Goal: Transaction & Acquisition: Purchase product/service

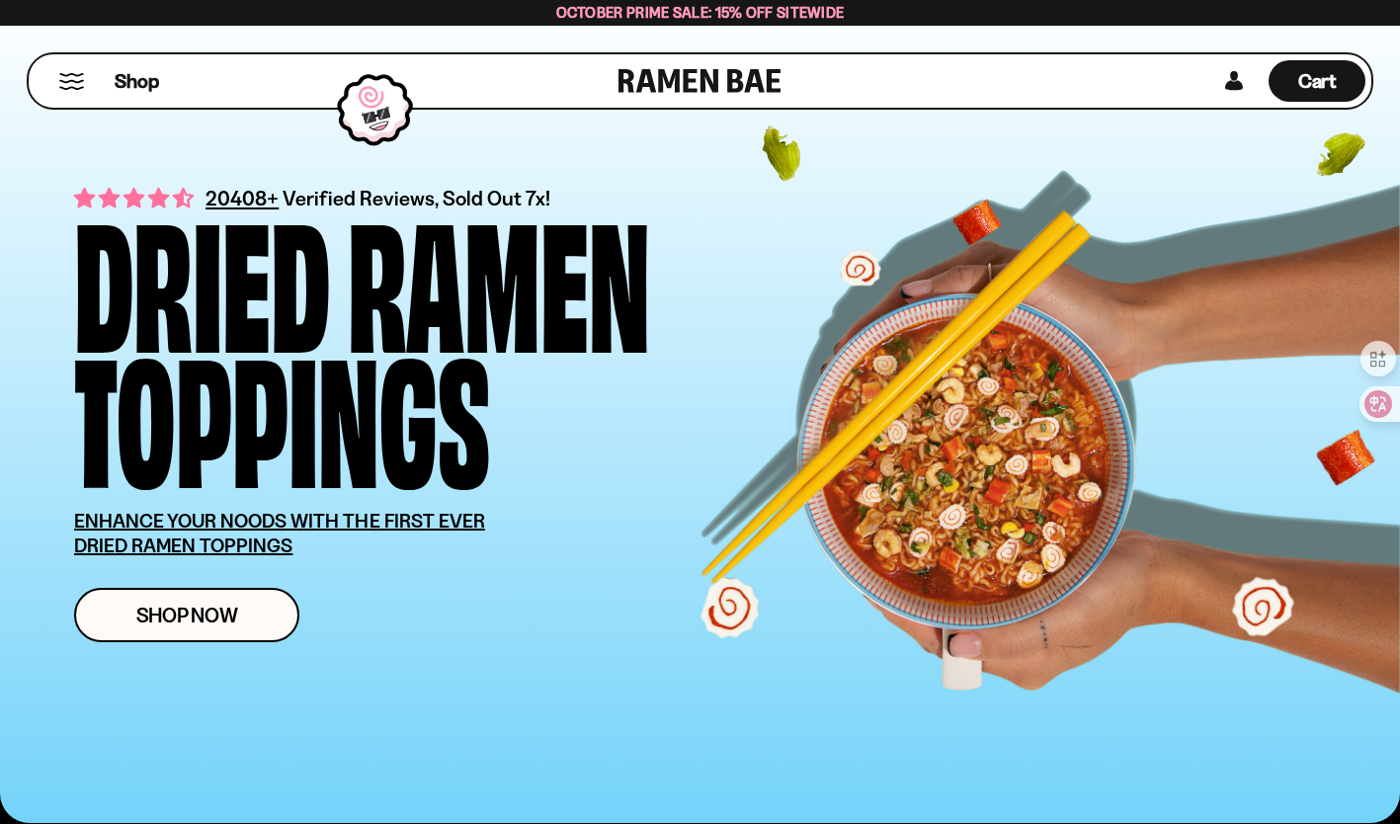
scroll to position [26, 0]
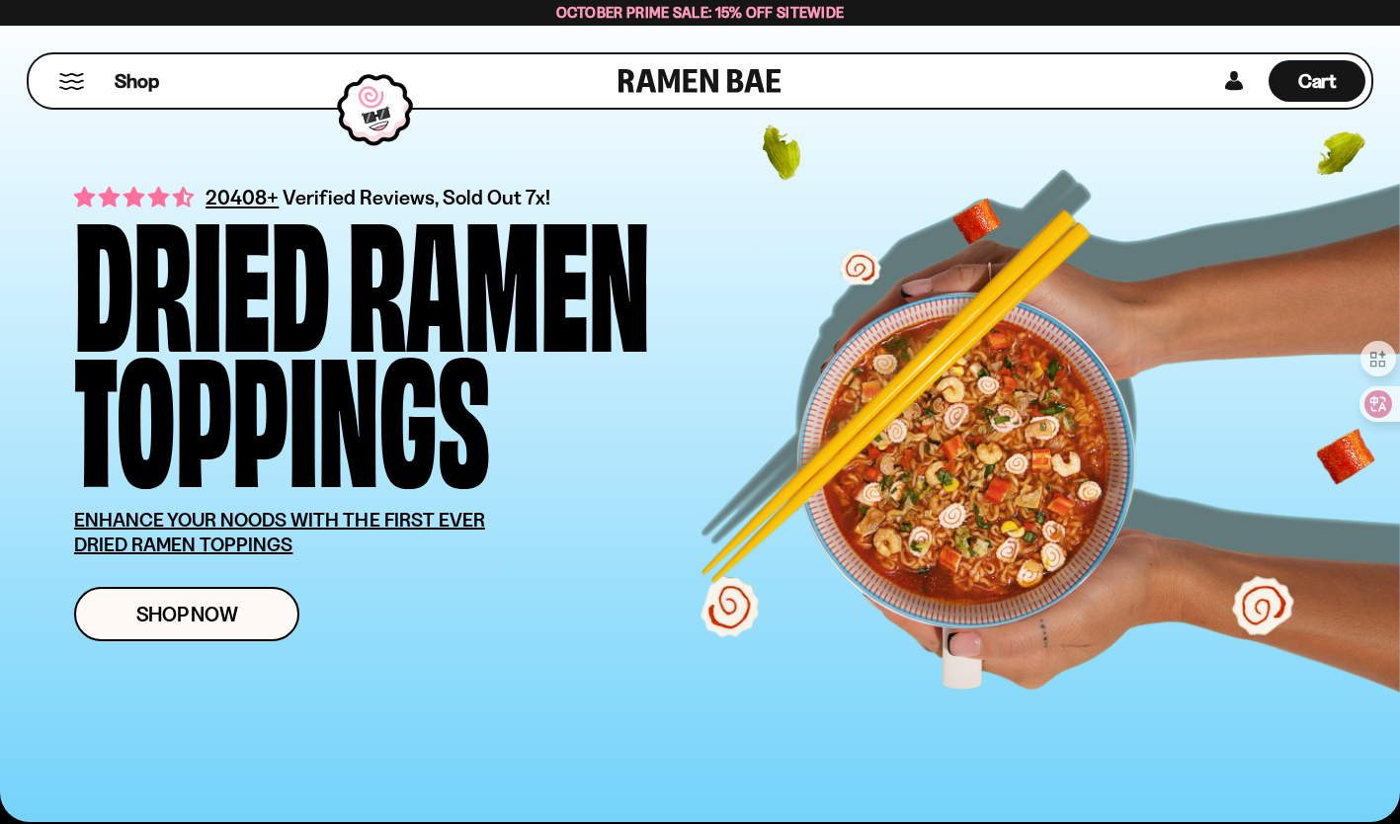
click at [417, 129] on div at bounding box center [376, 109] width 96 height 93
click at [219, 631] on link "Shop Now" at bounding box center [186, 614] width 225 height 54
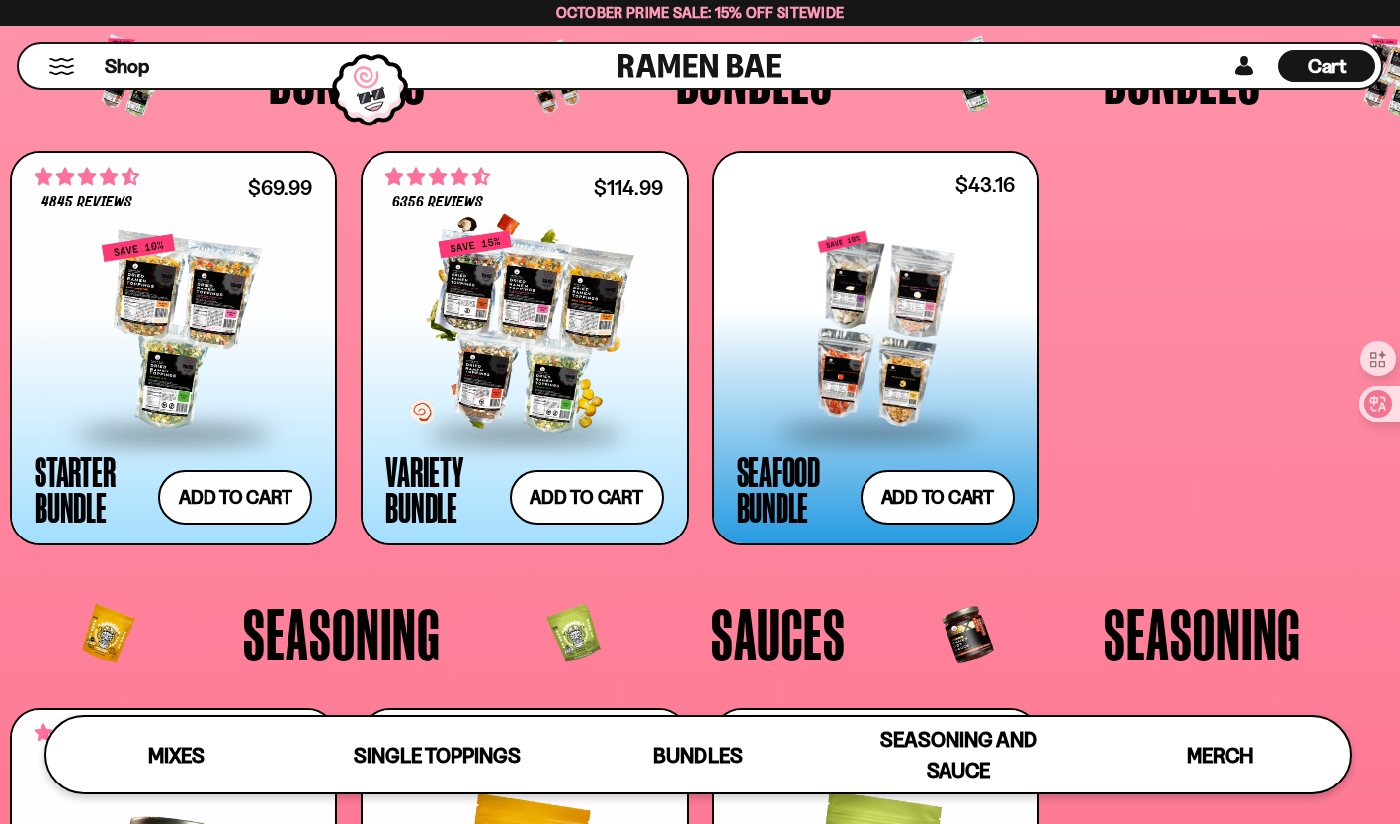
scroll to position [3917, 0]
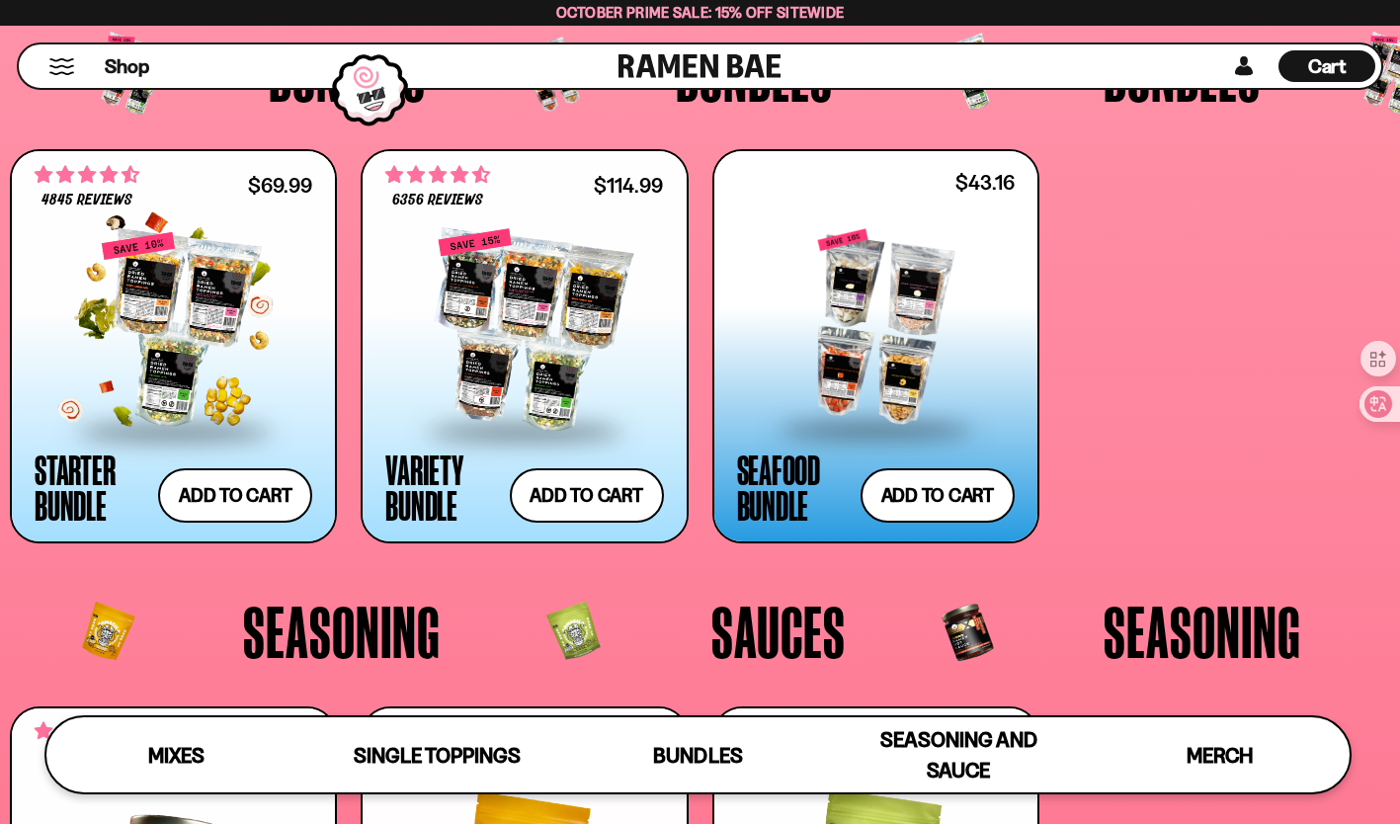
click at [175, 300] on div at bounding box center [174, 330] width 278 height 198
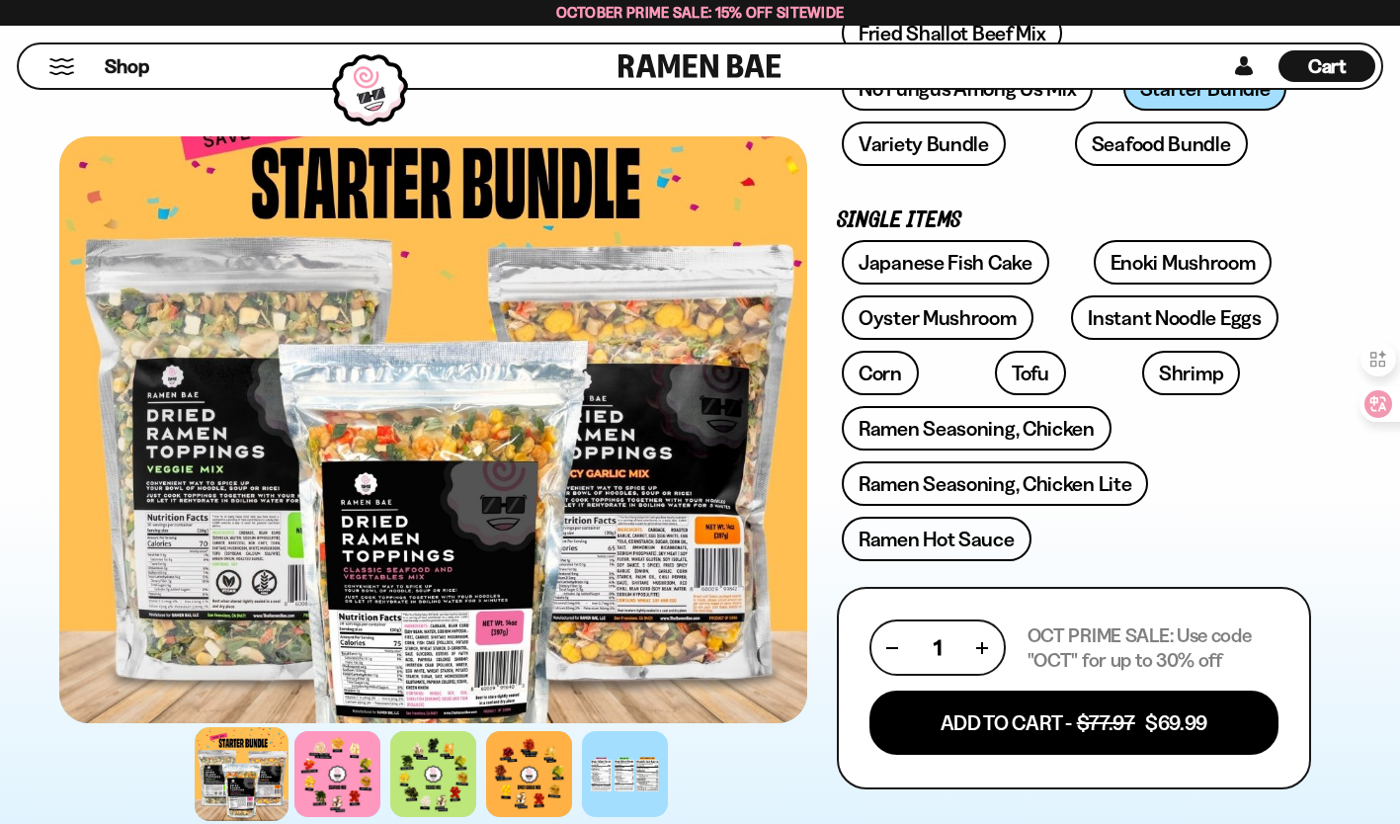
scroll to position [559, 0]
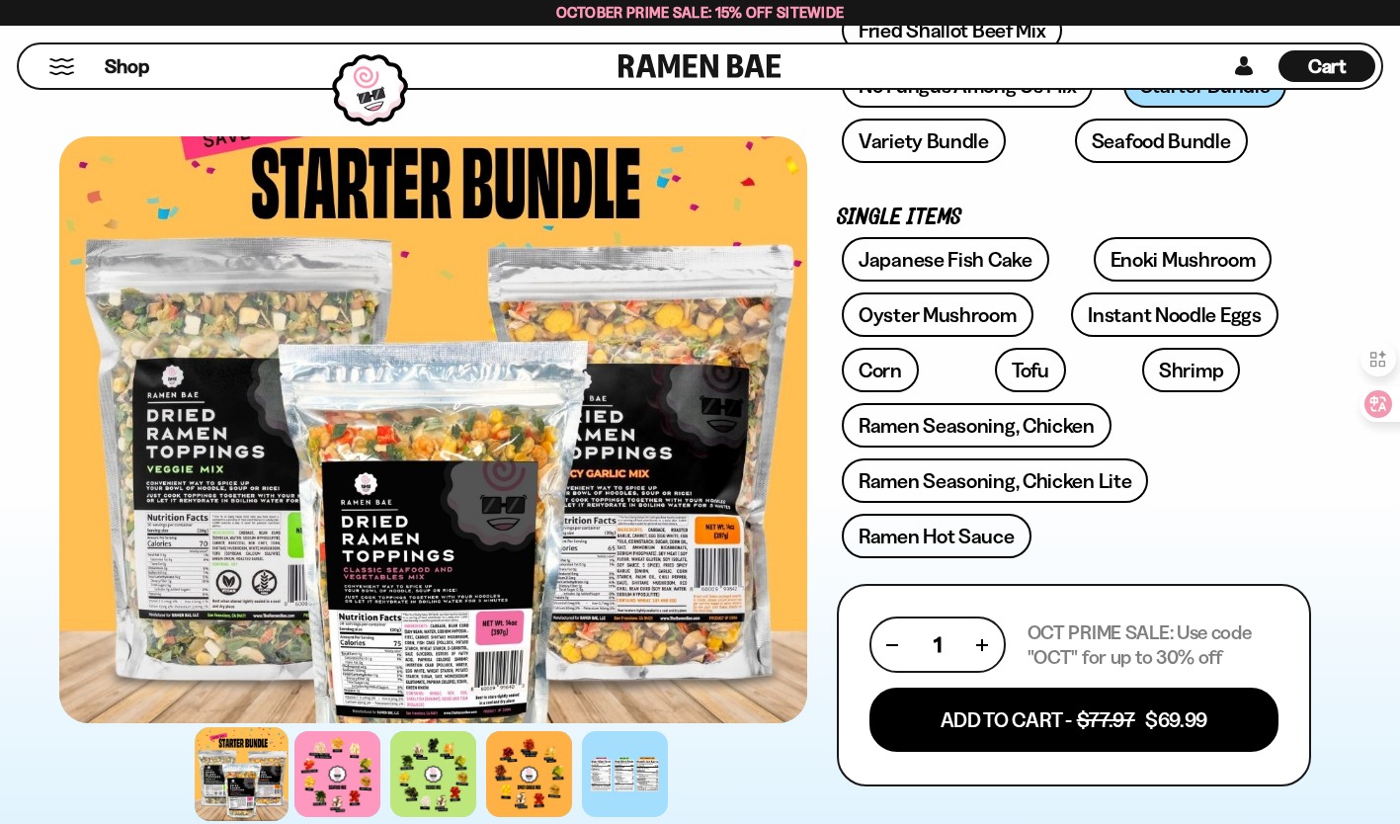
click at [249, 506] on div at bounding box center [433, 429] width 748 height 587
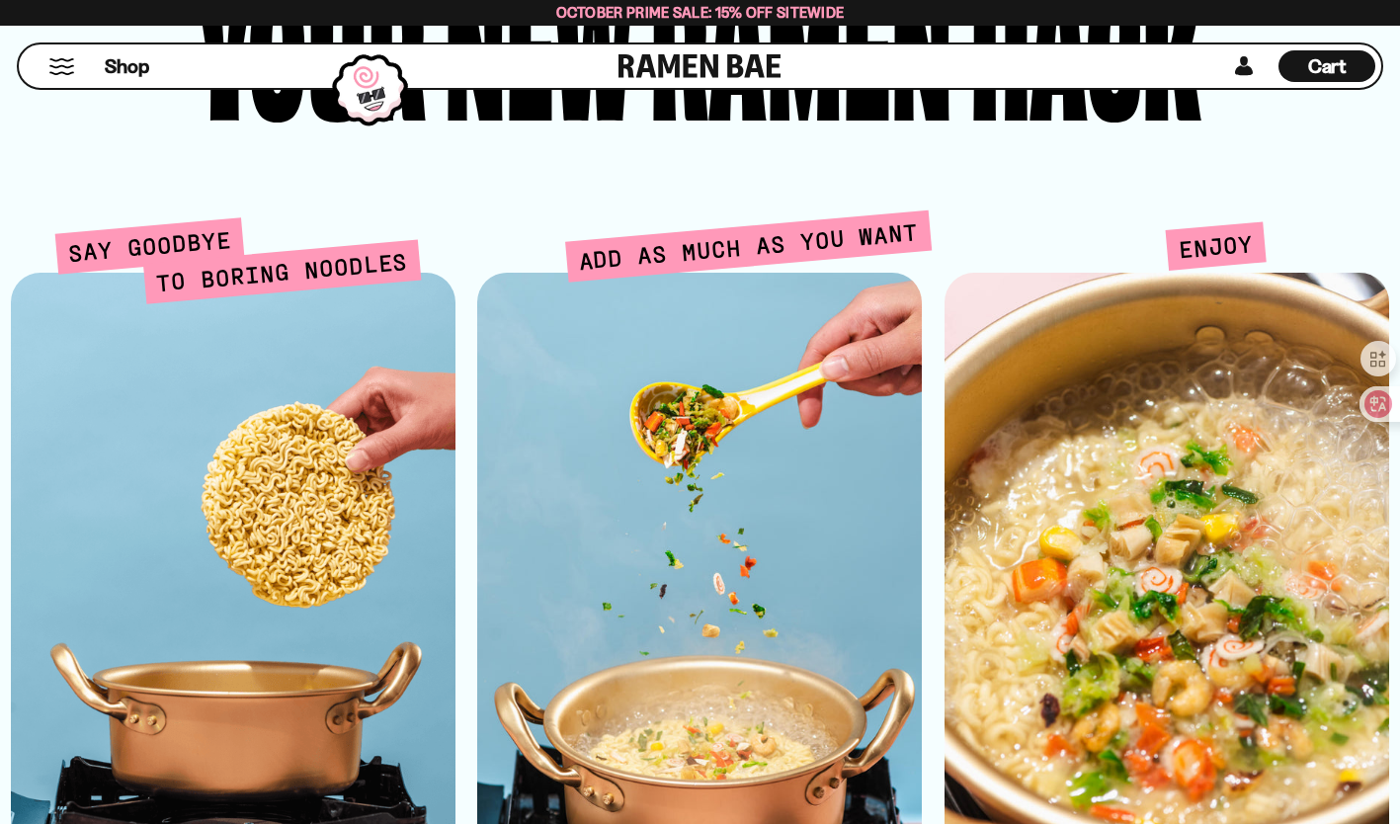
scroll to position [4477, 0]
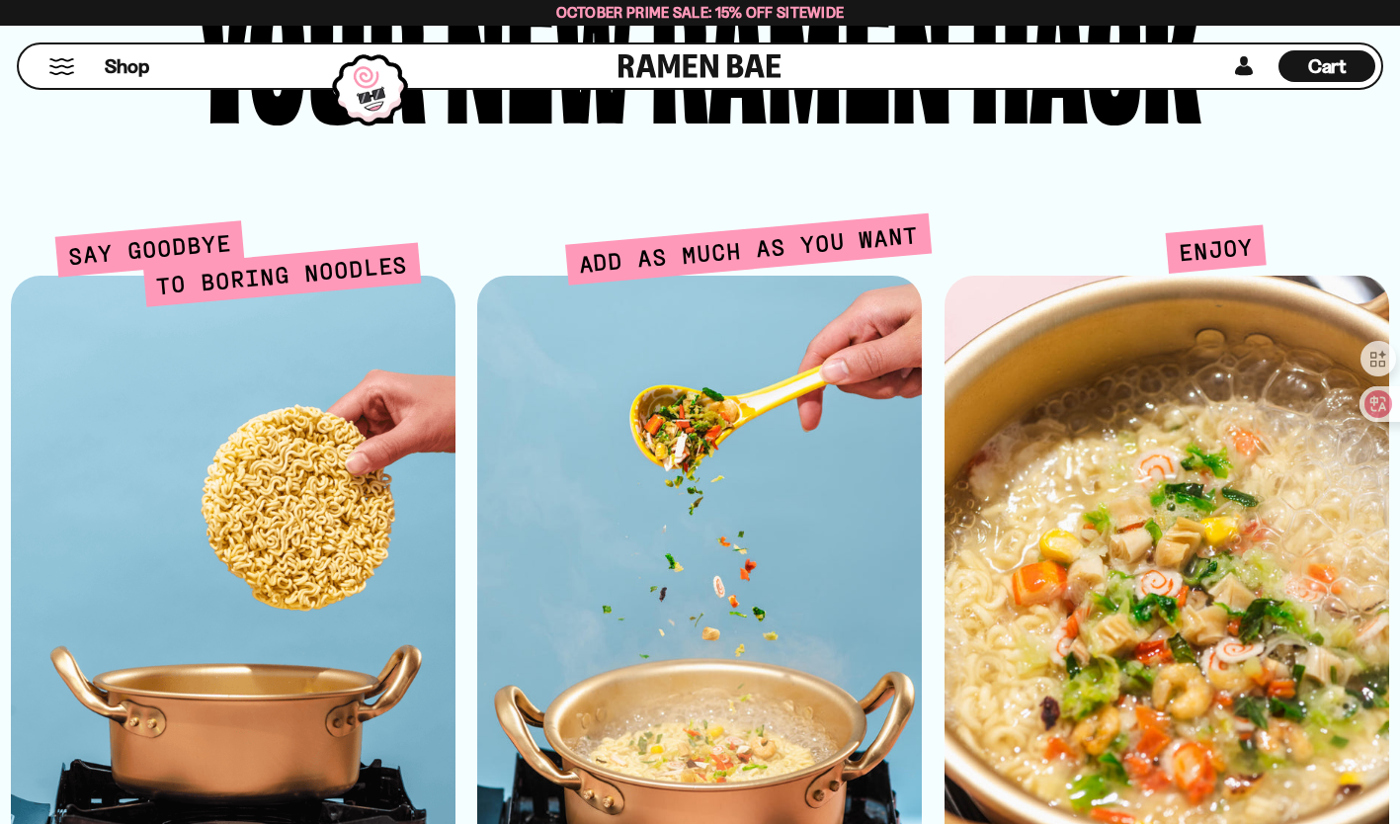
click at [1112, 361] on div at bounding box center [1167, 583] width 445 height 614
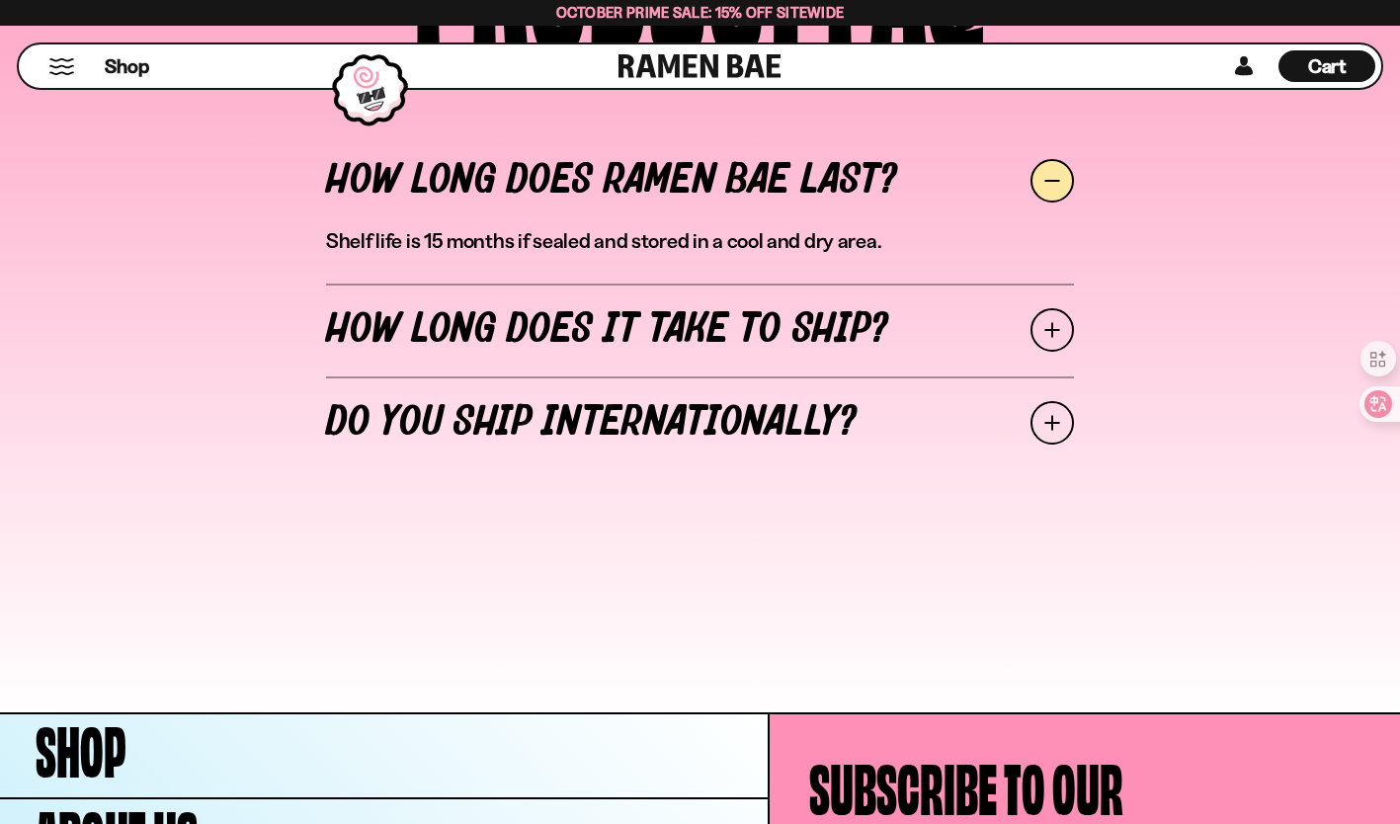
scroll to position [8628, 0]
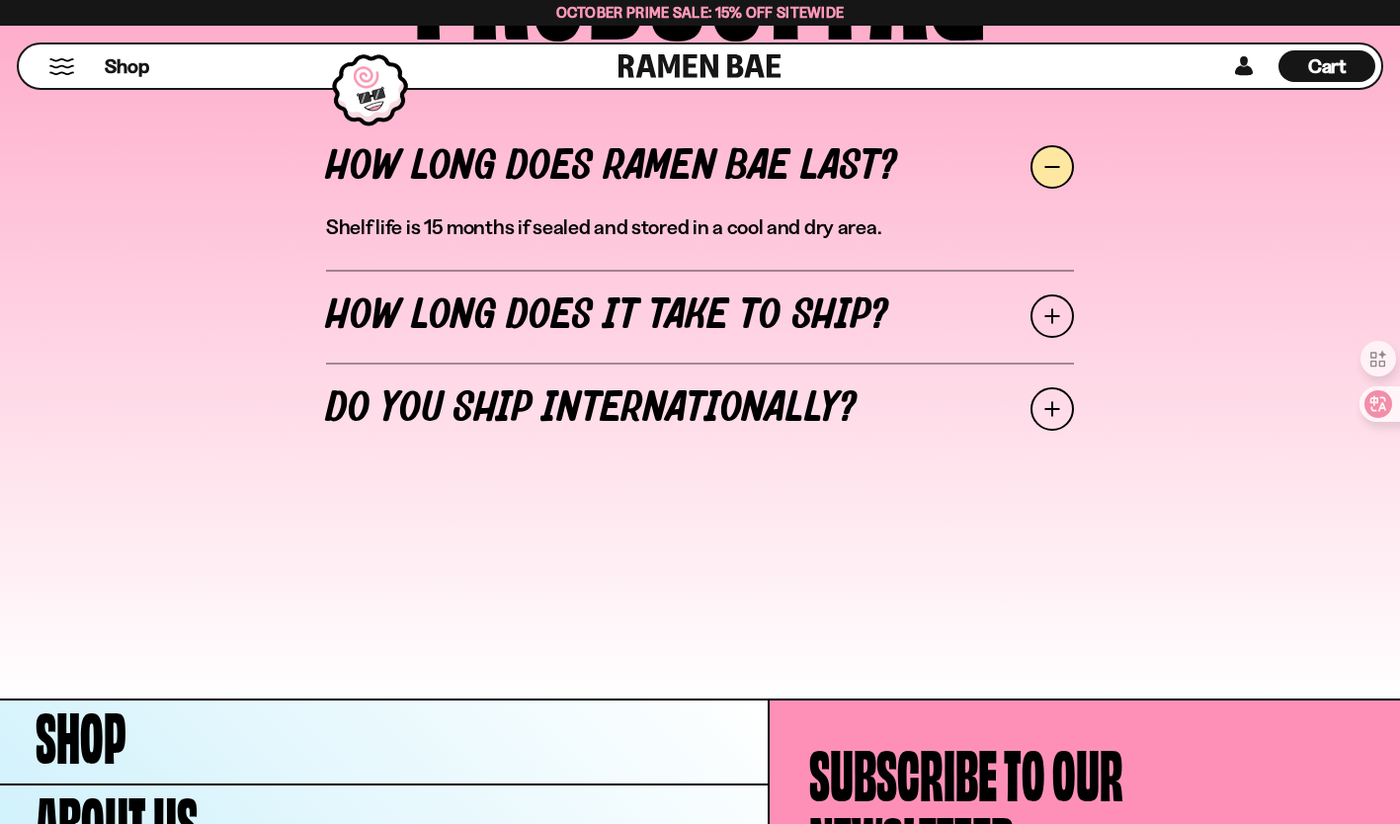
click at [1054, 316] on span at bounding box center [1052, 316] width 43 height 43
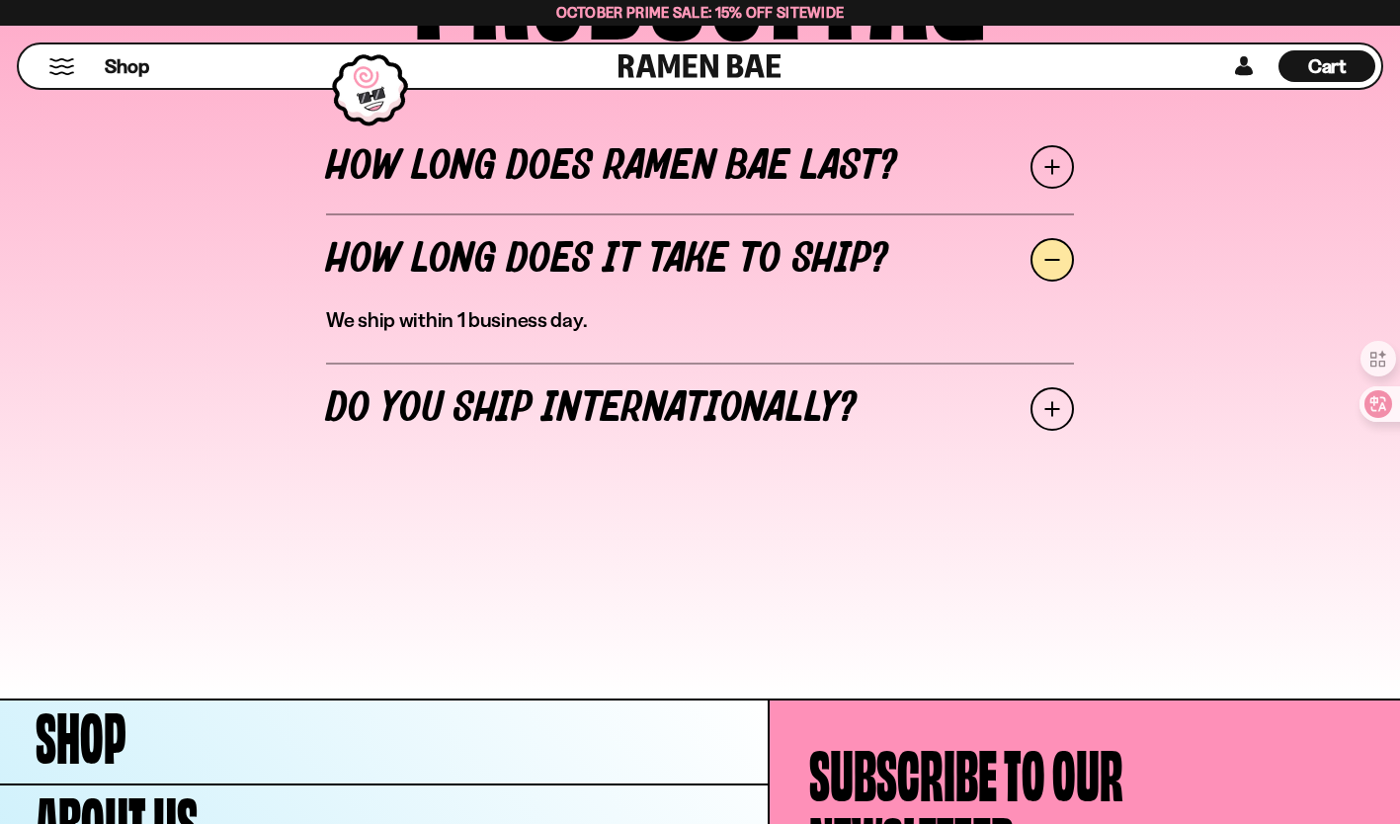
click at [1053, 406] on span at bounding box center [1052, 408] width 43 height 43
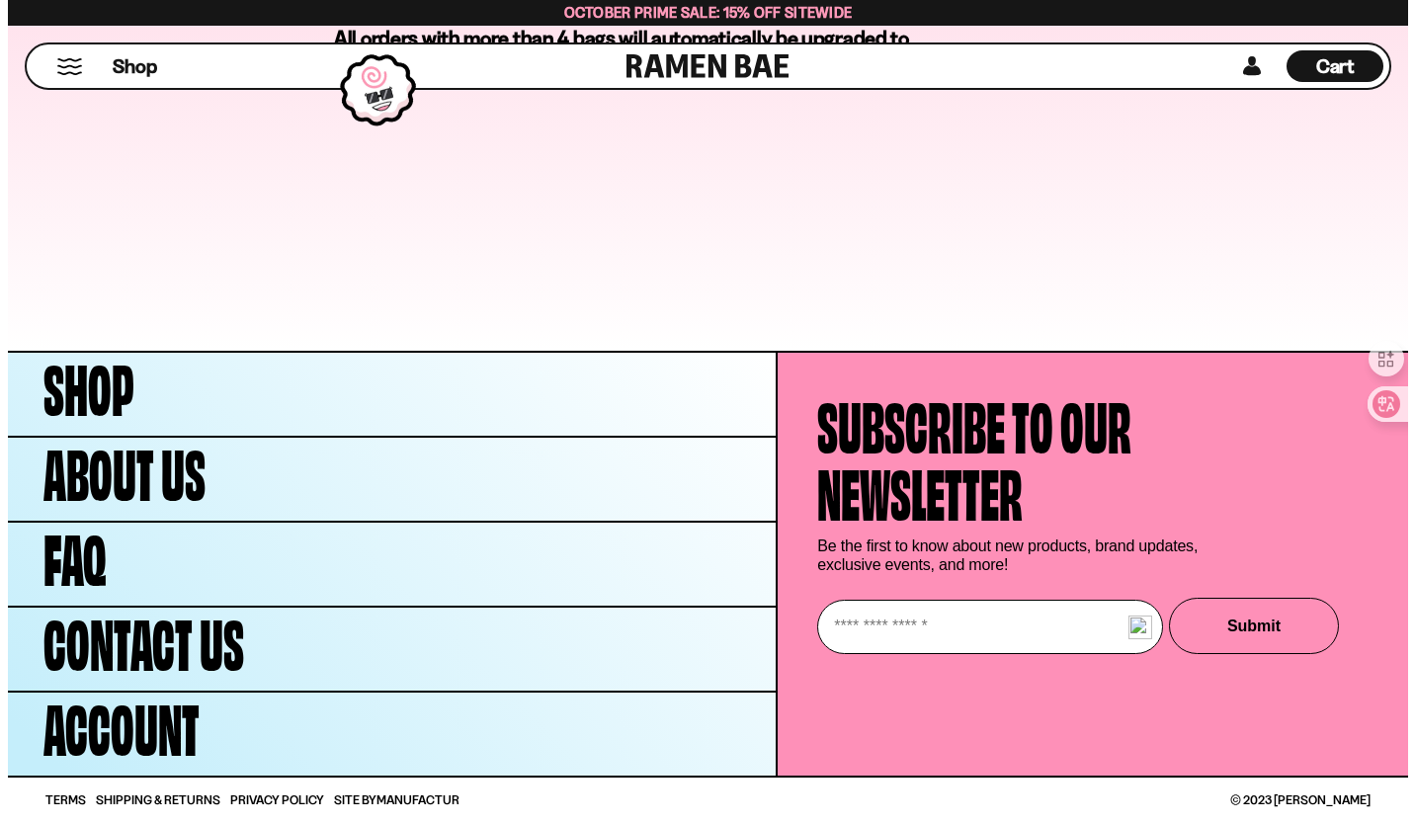
scroll to position [9400, 0]
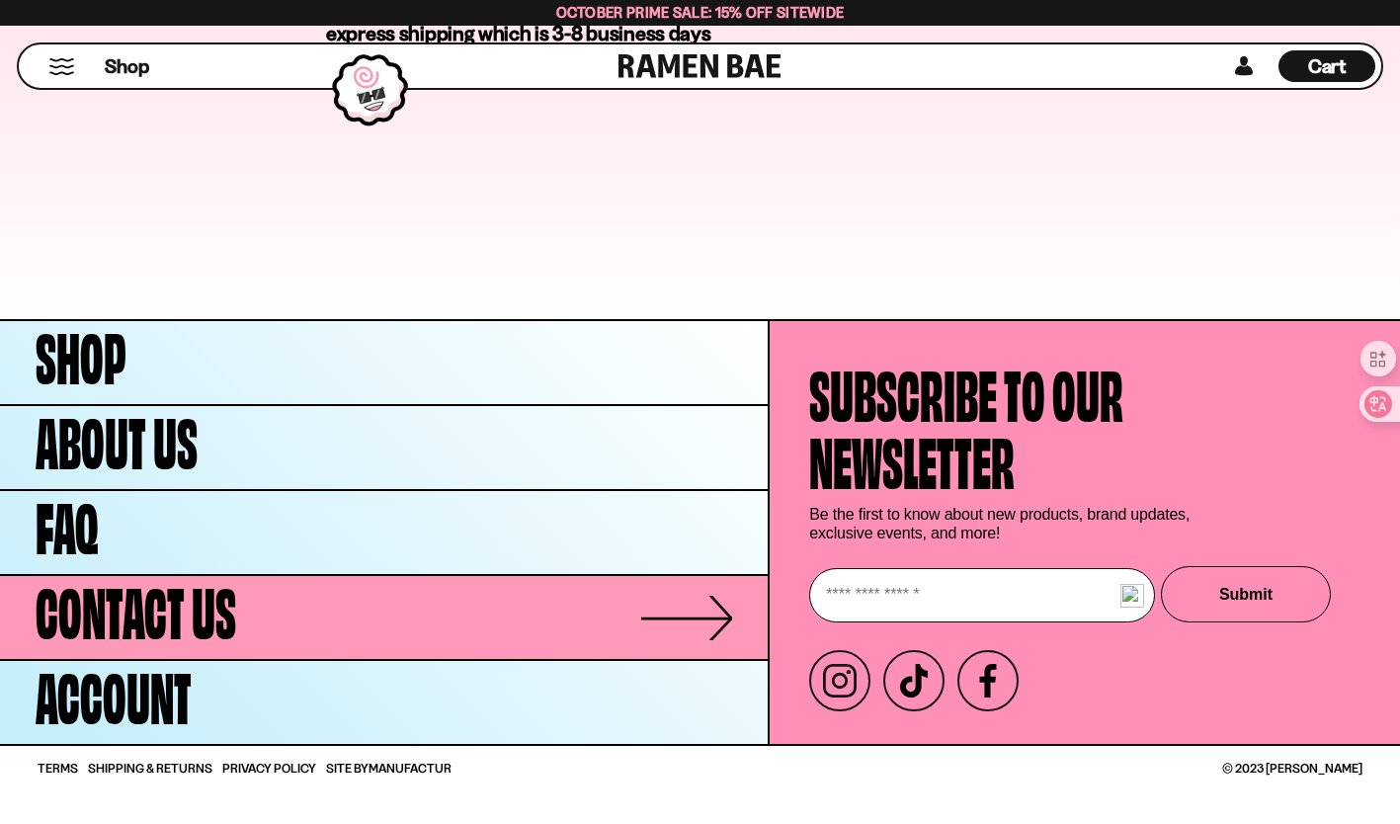
click at [366, 618] on link "Contact Us" at bounding box center [384, 617] width 768 height 83
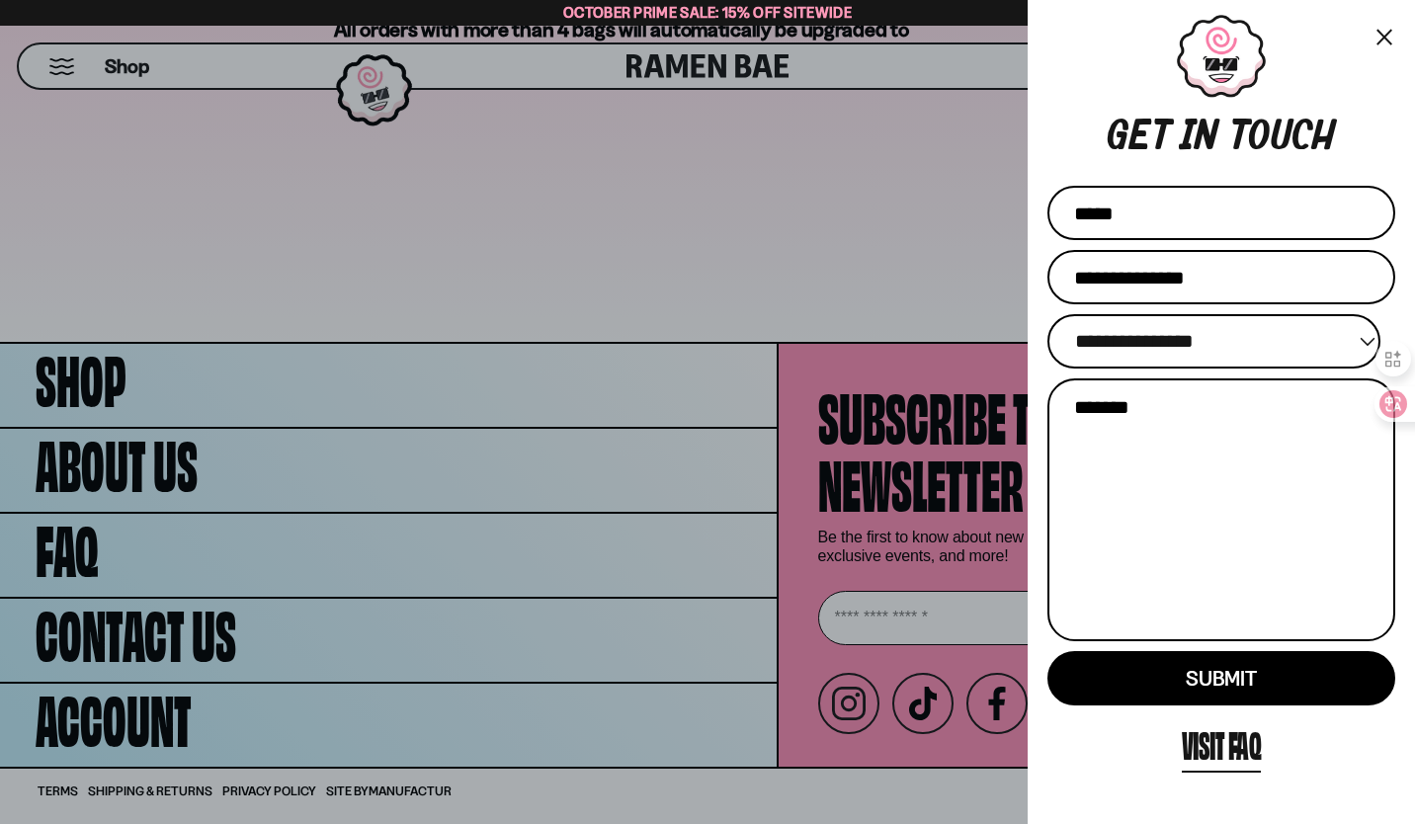
click at [318, 463] on div at bounding box center [707, 412] width 1415 height 824
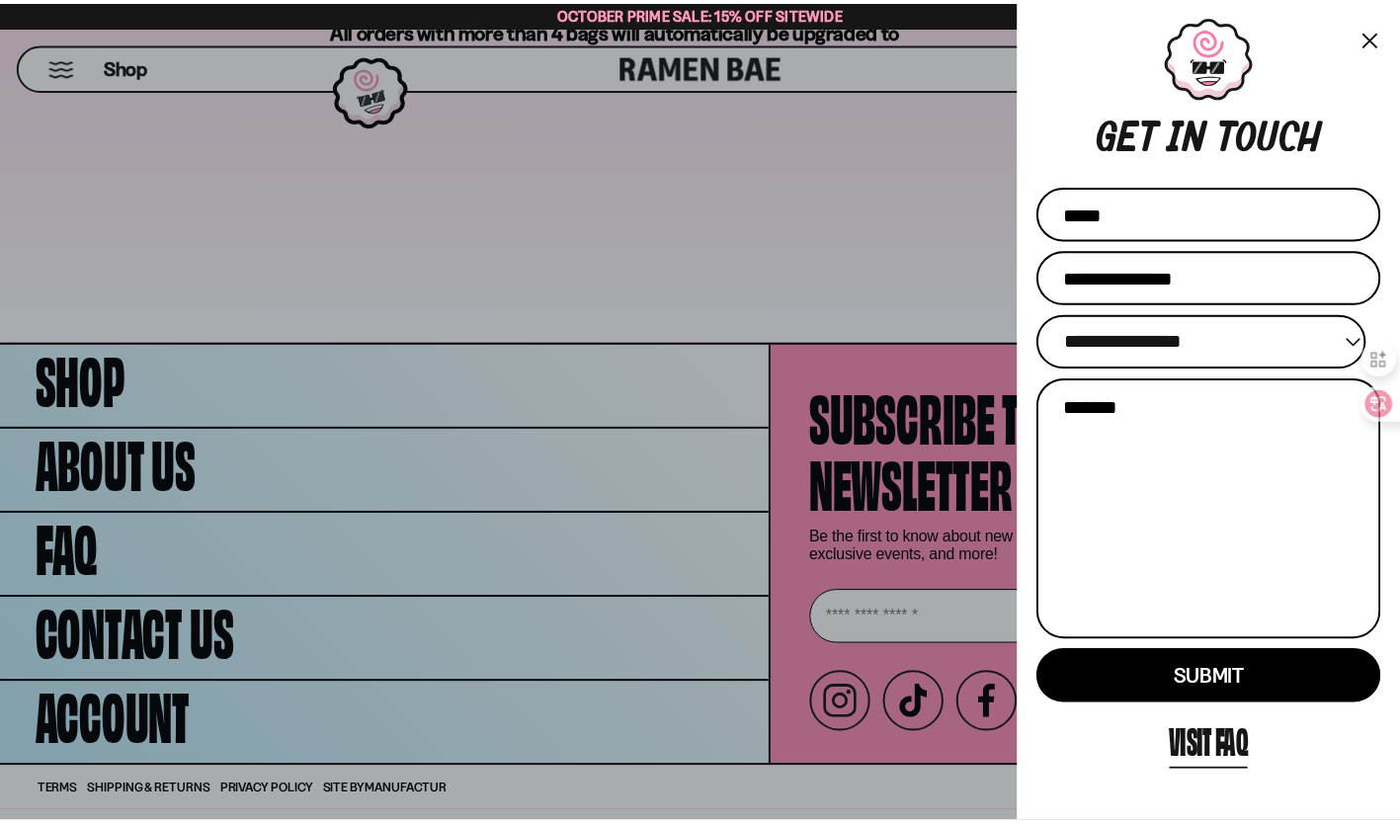
scroll to position [9378, 0]
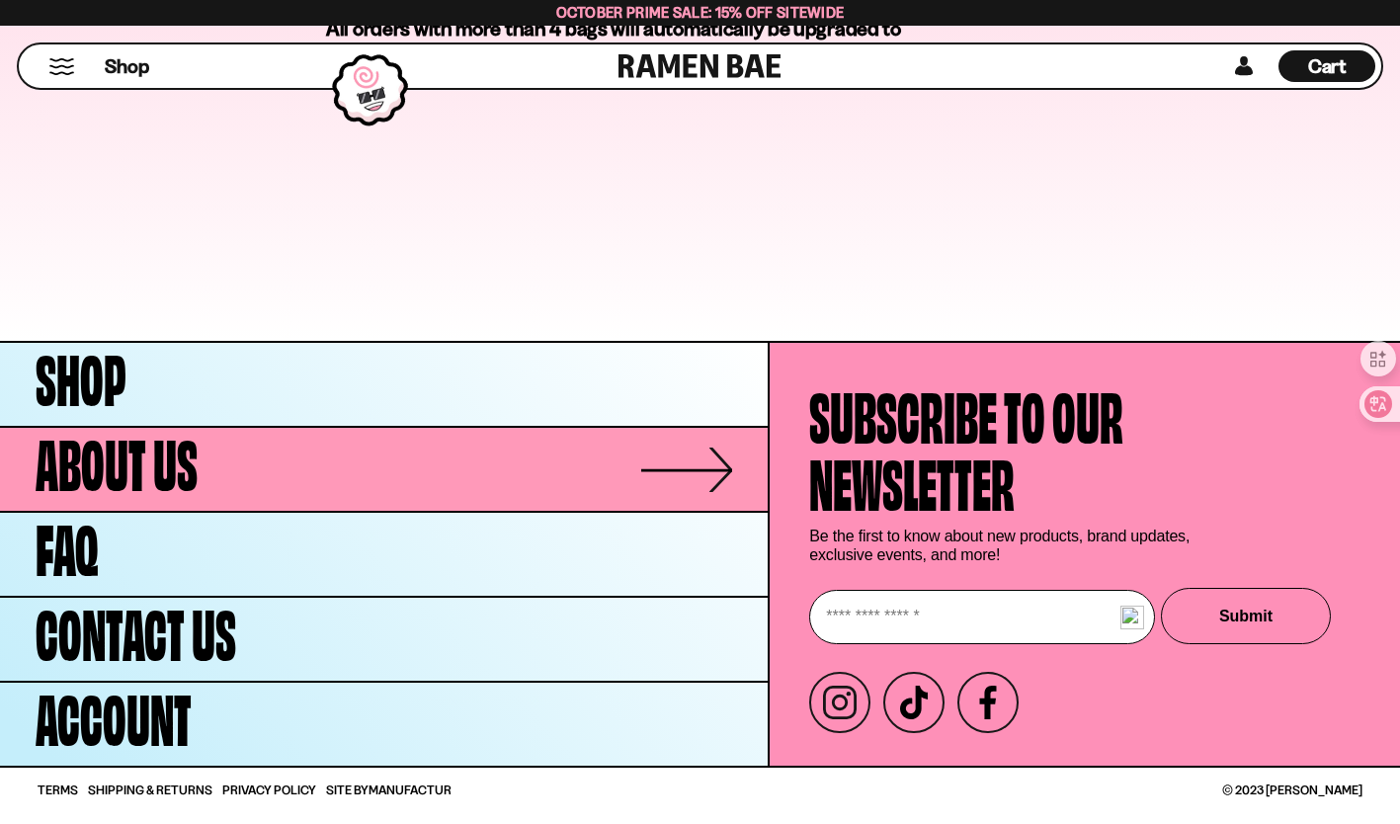
click at [185, 466] on span "About Us" at bounding box center [117, 459] width 162 height 67
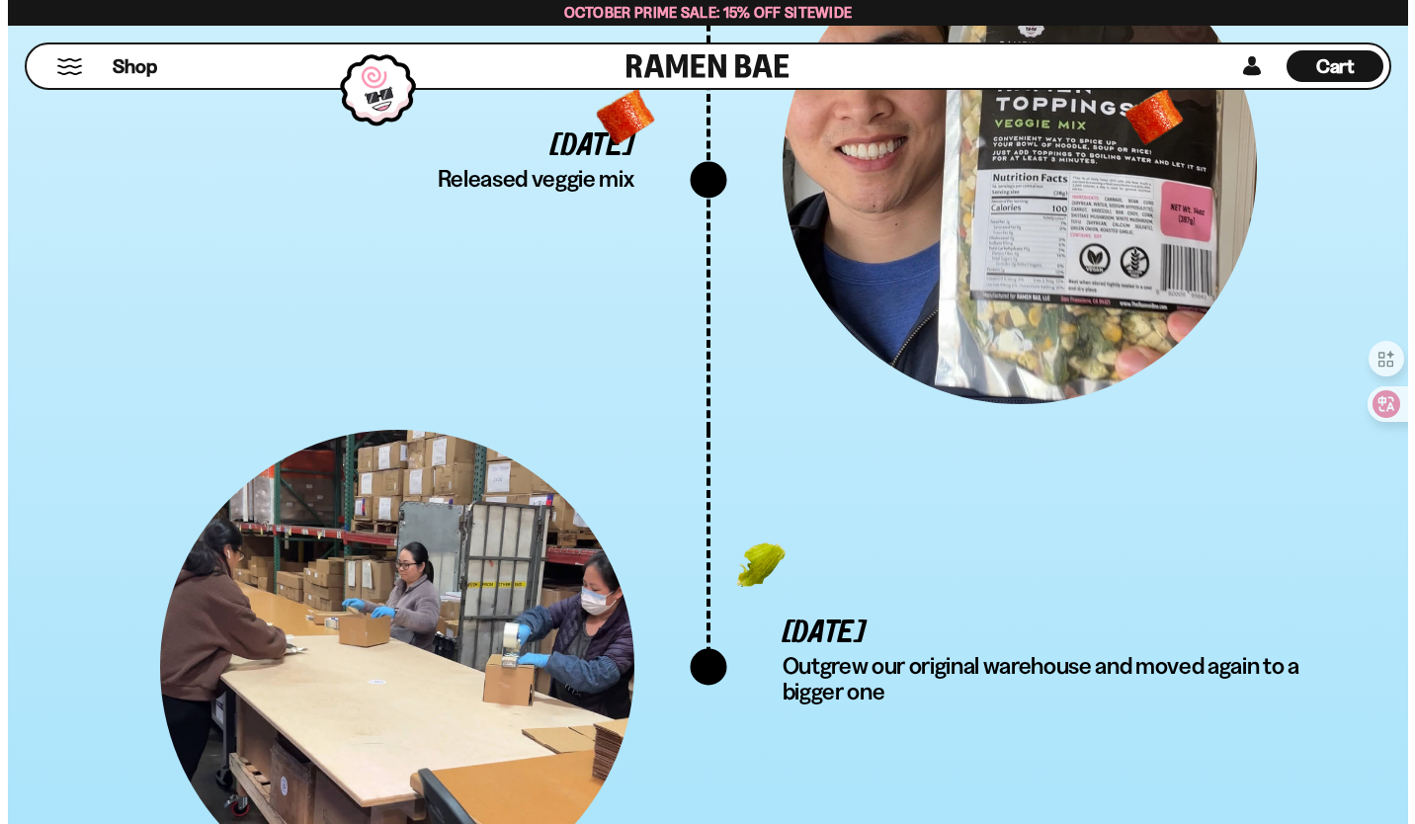
scroll to position [6488, 0]
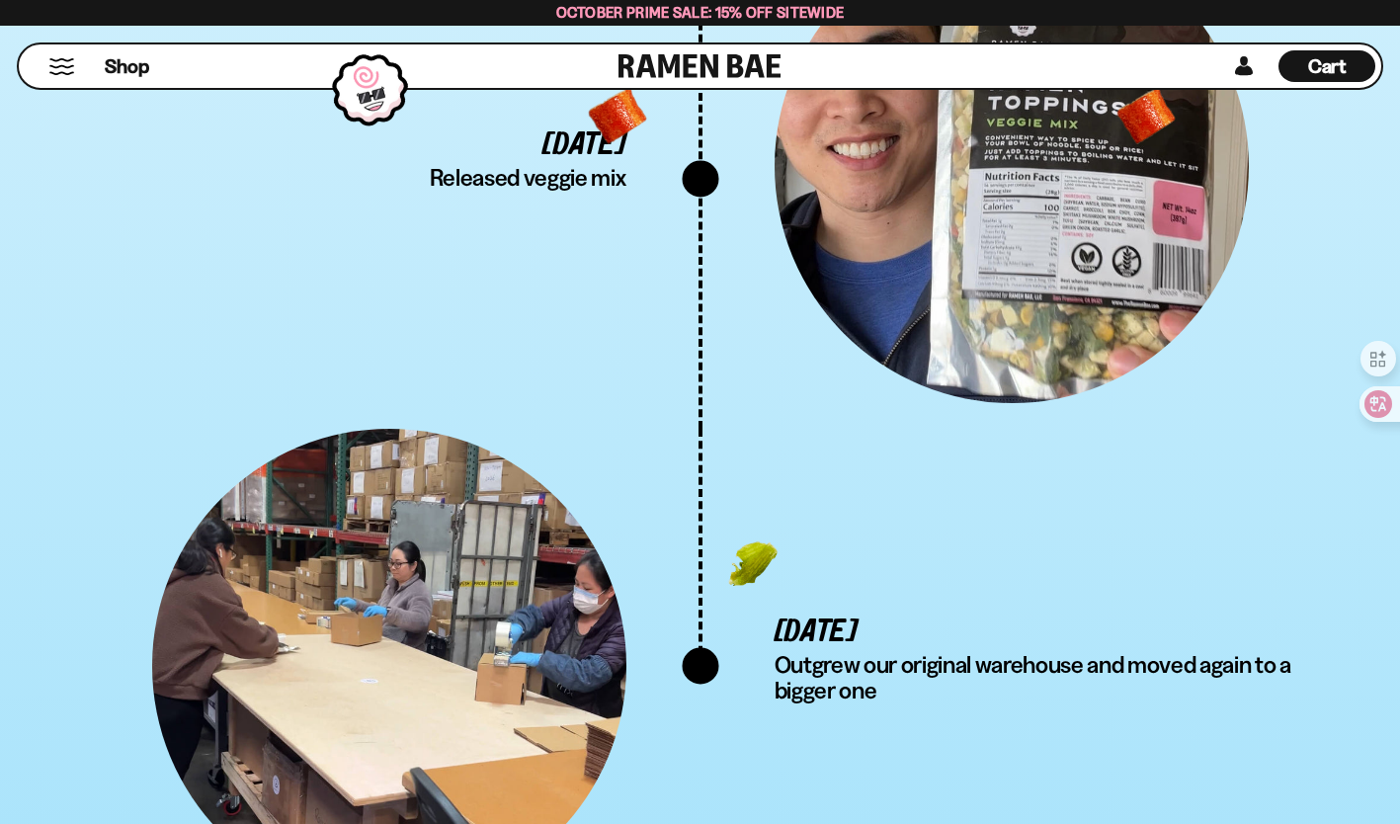
click at [62, 69] on button "Mobile Menu Trigger" at bounding box center [61, 66] width 27 height 17
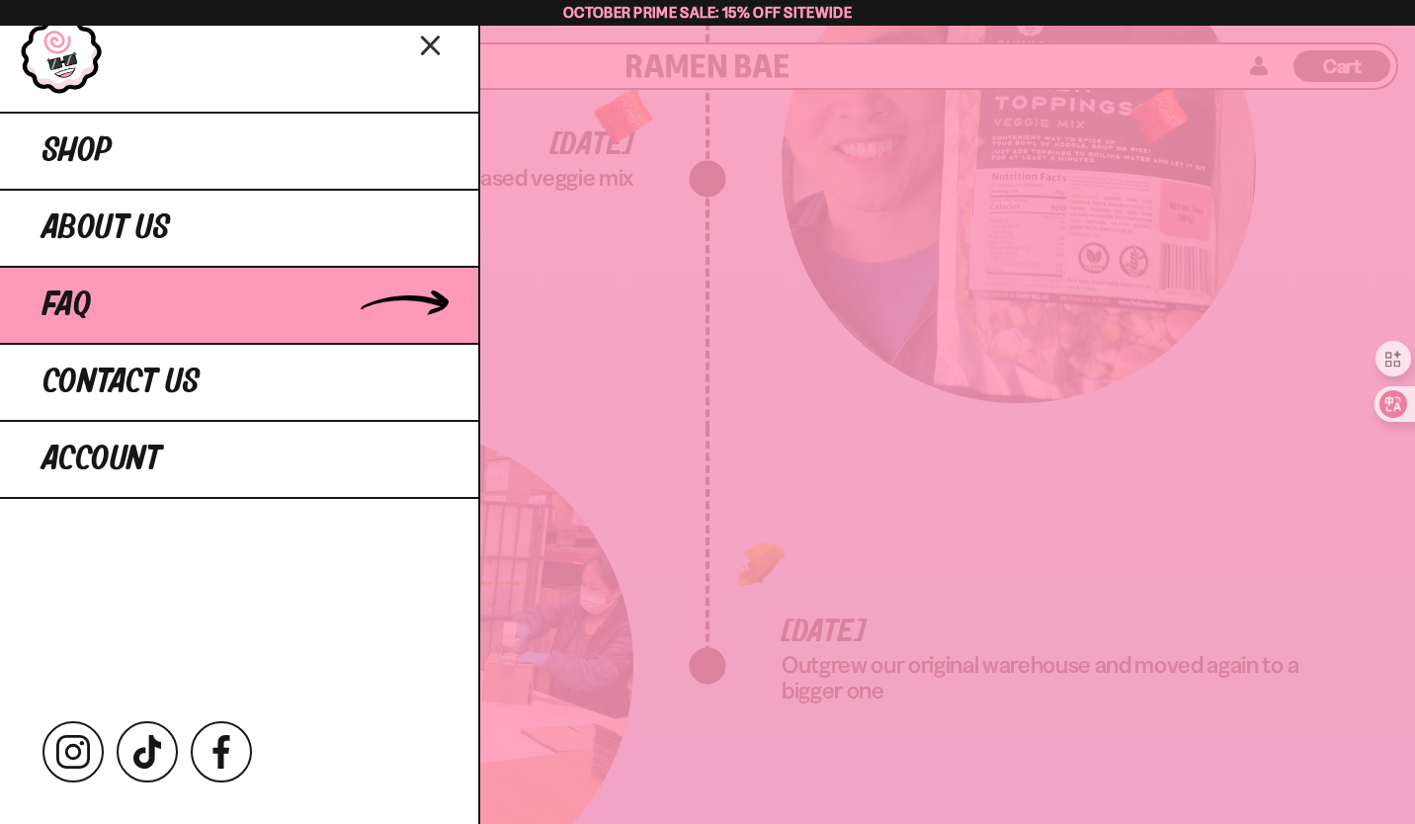
click at [124, 273] on link "FAQ" at bounding box center [239, 304] width 478 height 77
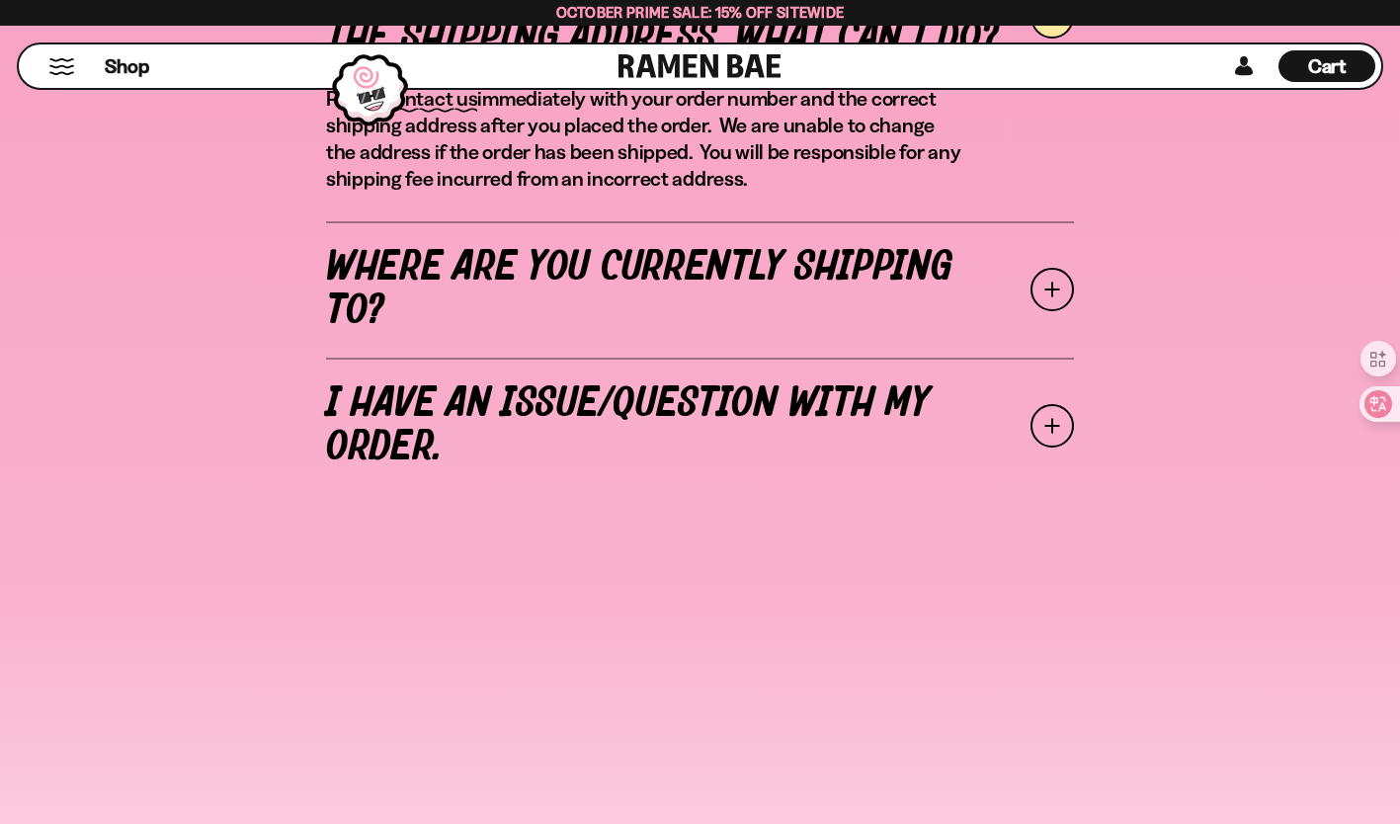
scroll to position [910, 0]
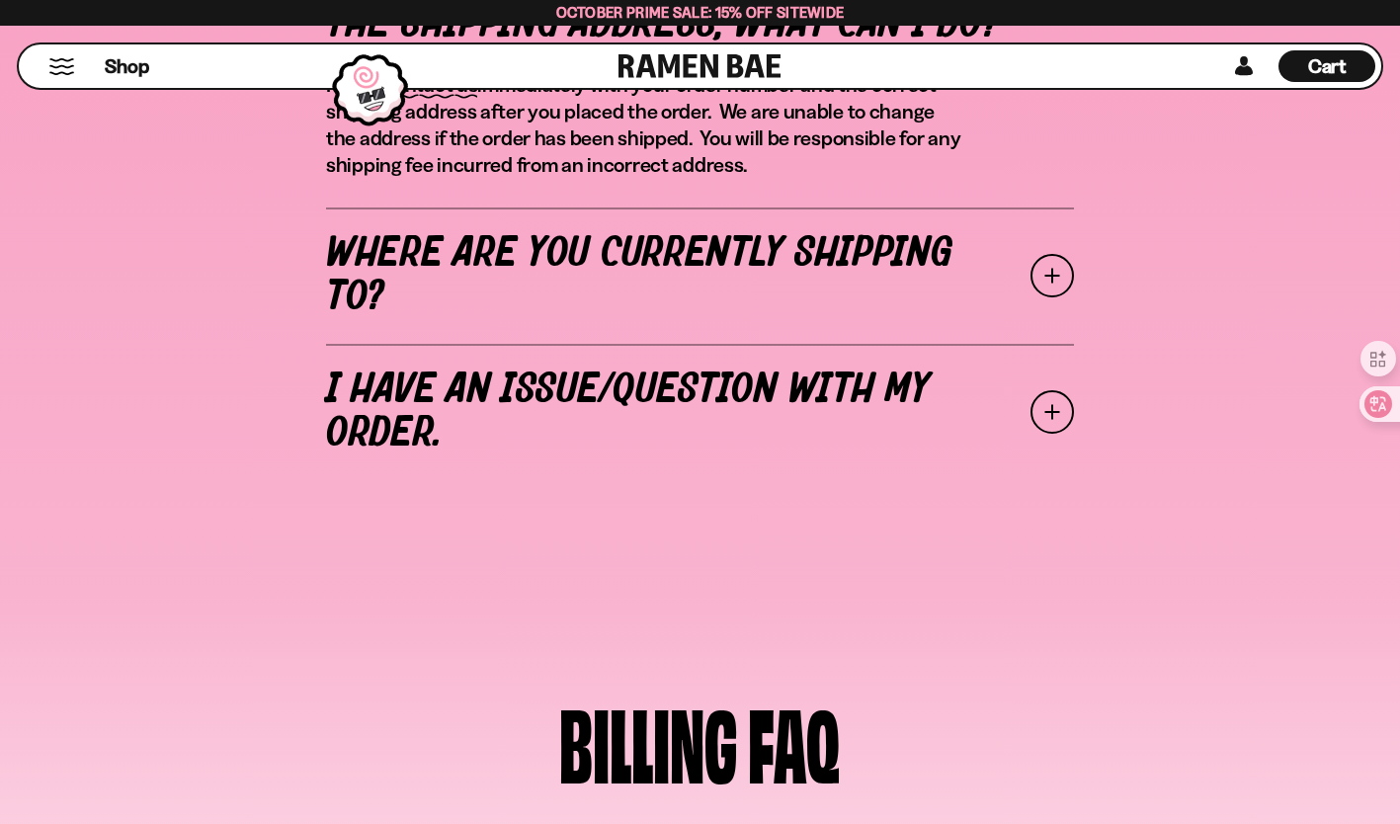
click at [415, 234] on link "Where are you currently shipping to?" at bounding box center [700, 276] width 748 height 136
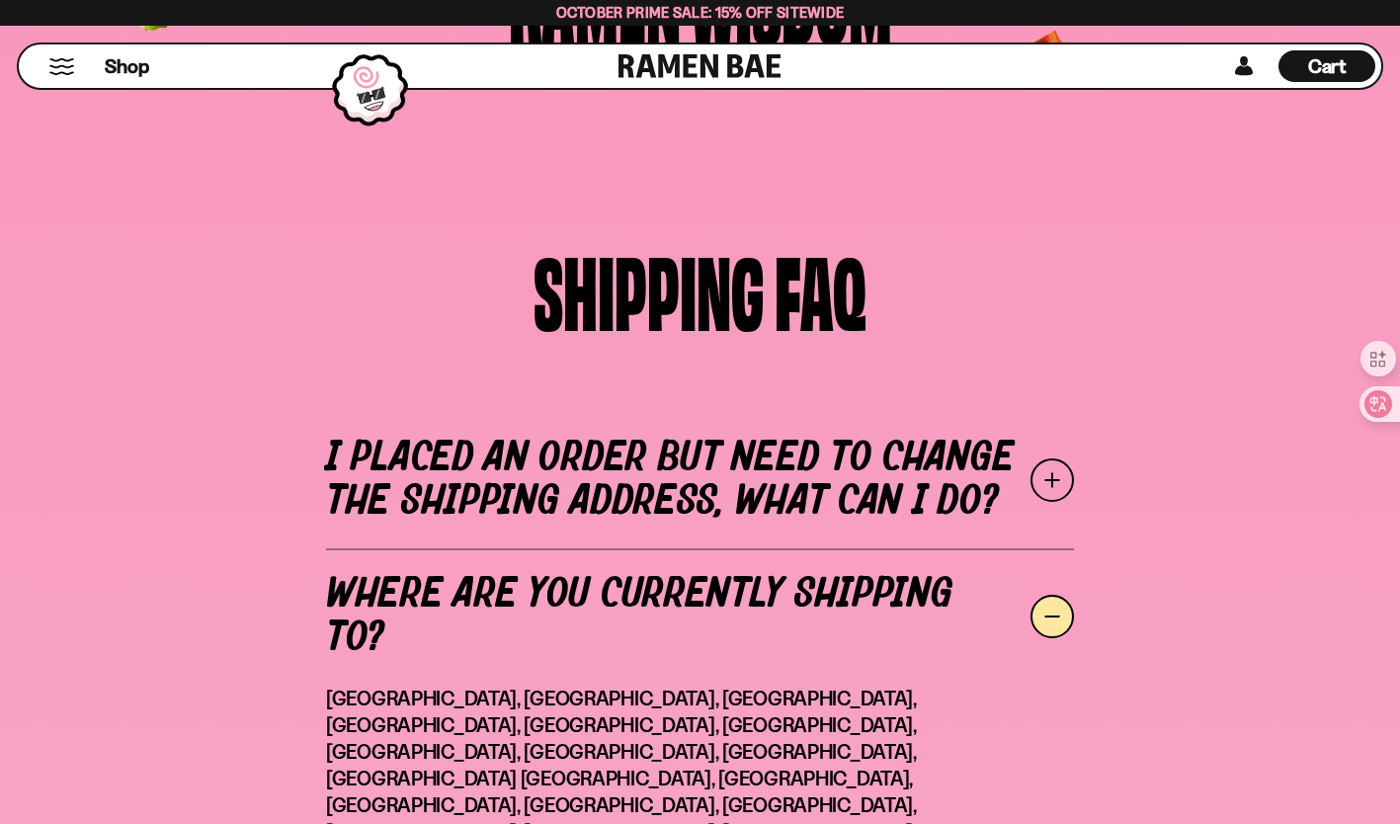
scroll to position [432, 0]
click at [60, 68] on button "Mobile Menu Trigger" at bounding box center [61, 66] width 27 height 17
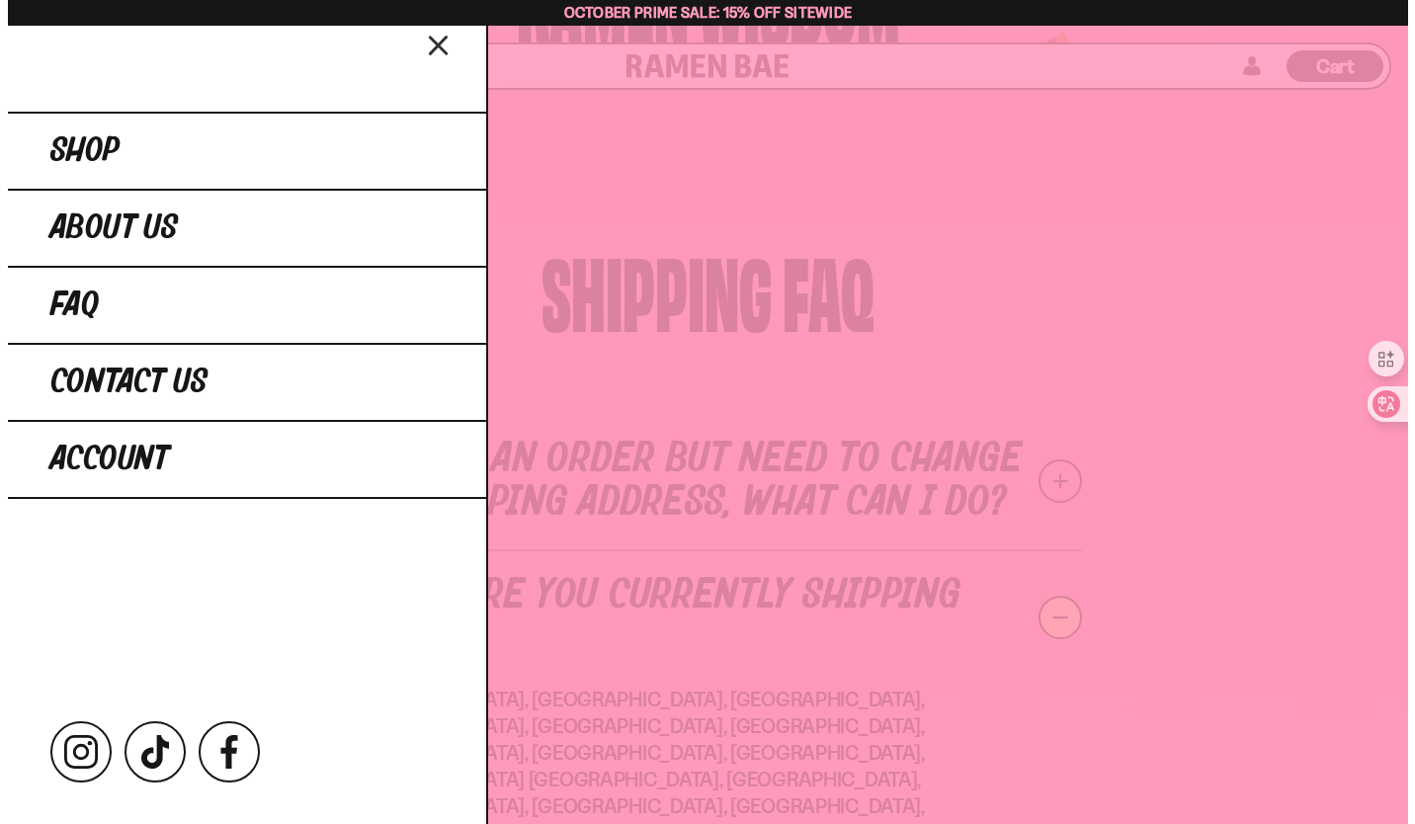
scroll to position [433, 0]
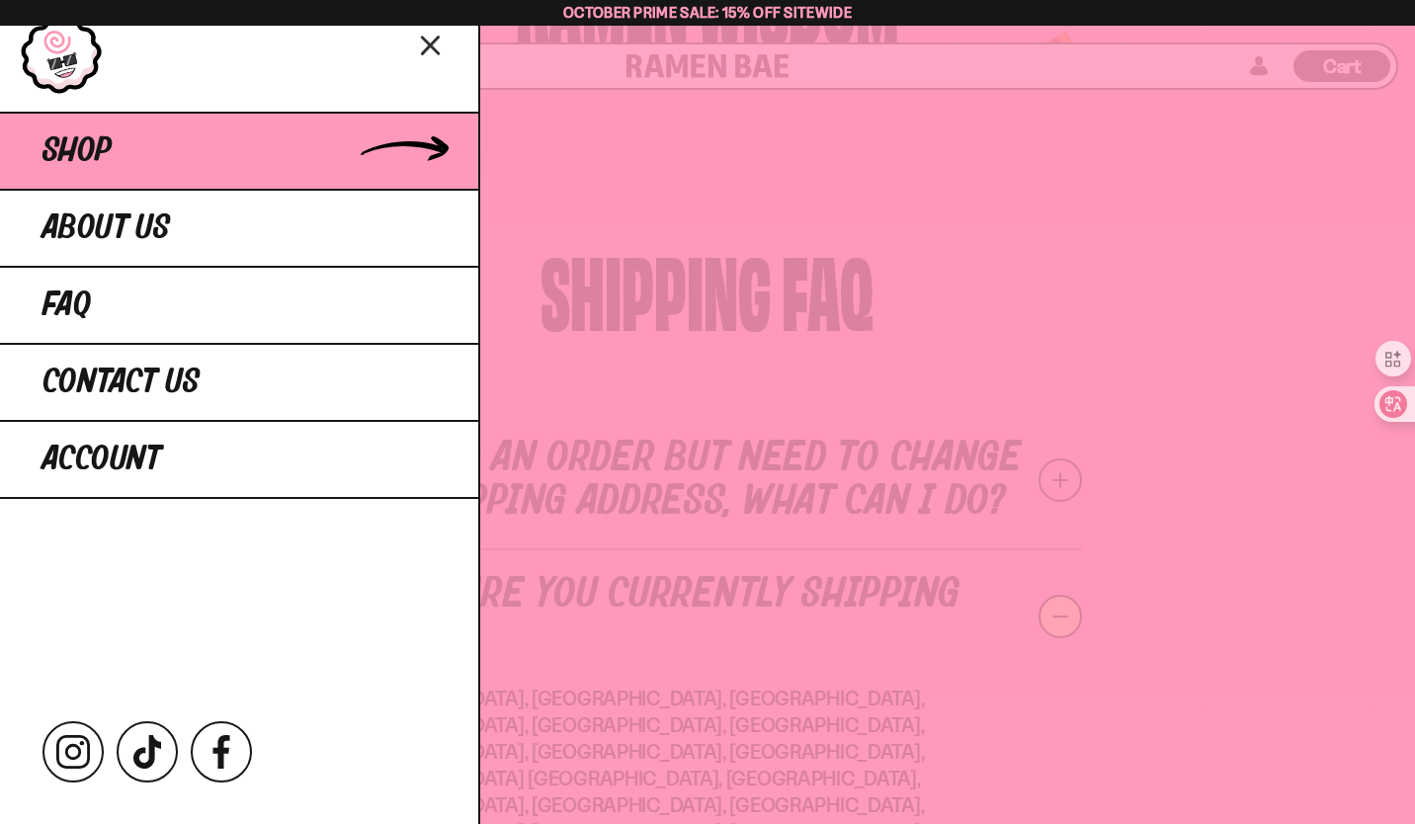
click at [74, 162] on span "Shop" at bounding box center [76, 151] width 69 height 36
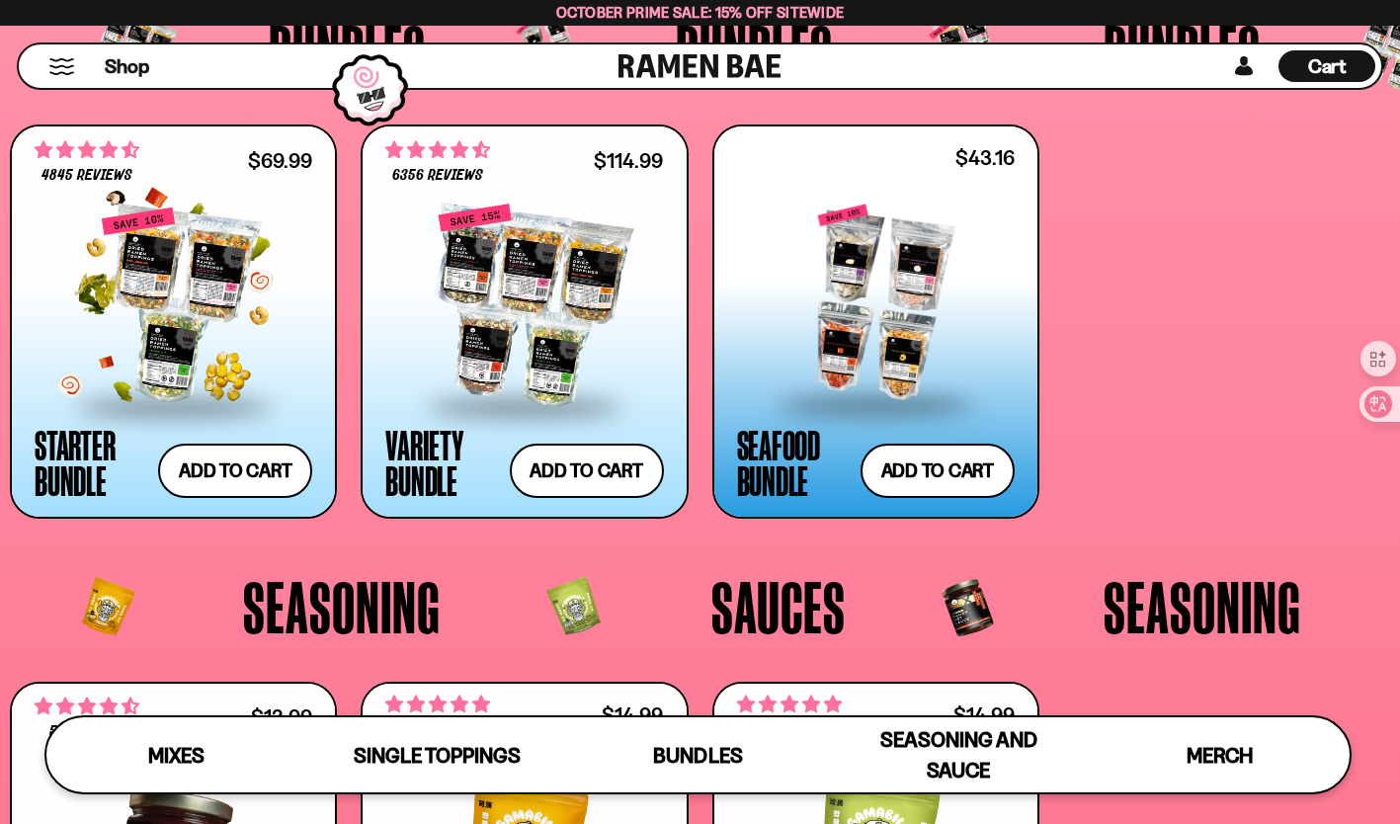
scroll to position [3943, 0]
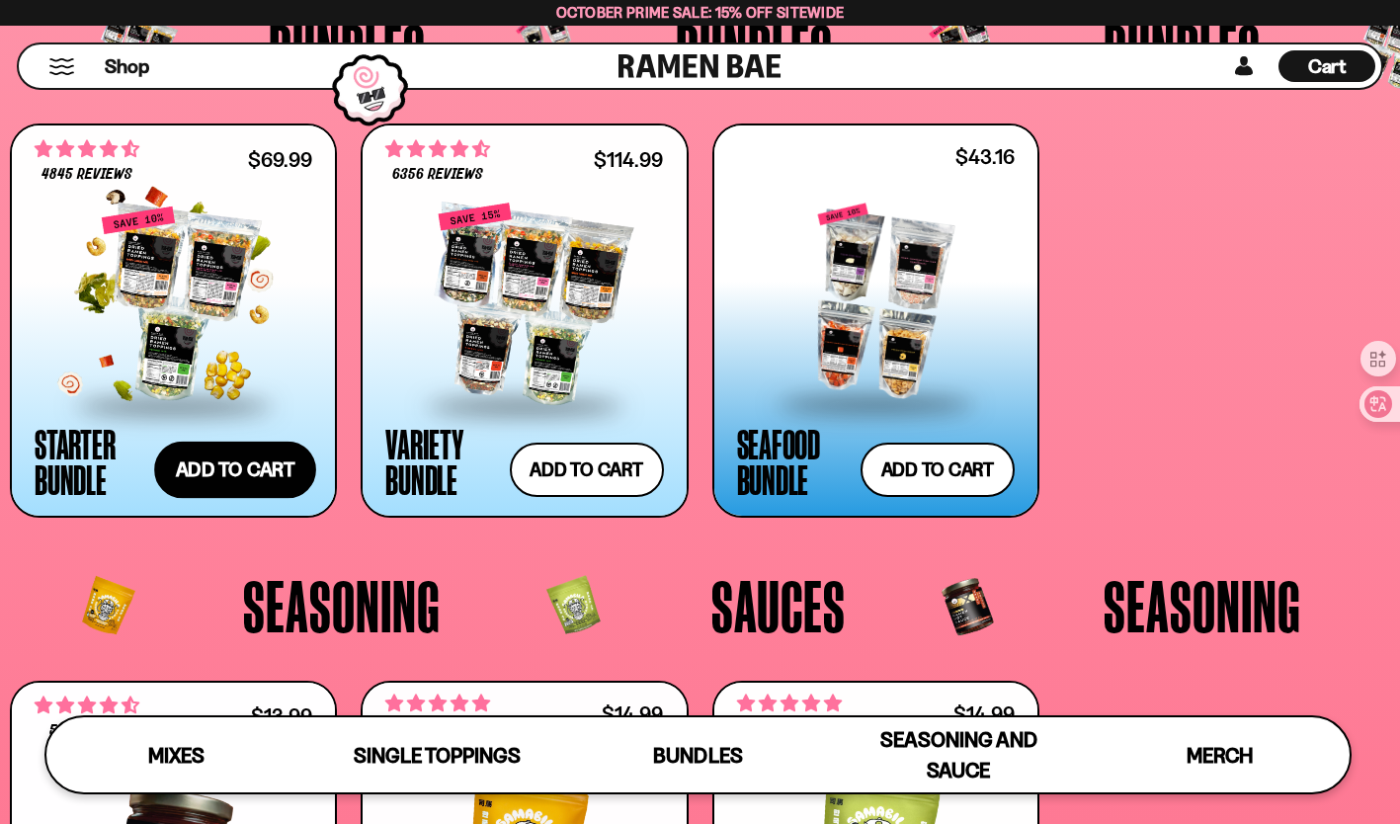
click at [233, 473] on button "Add to cart Add ― Regular price $69.99 Regular price $77.97 USD Sale price $69.…" at bounding box center [235, 470] width 162 height 57
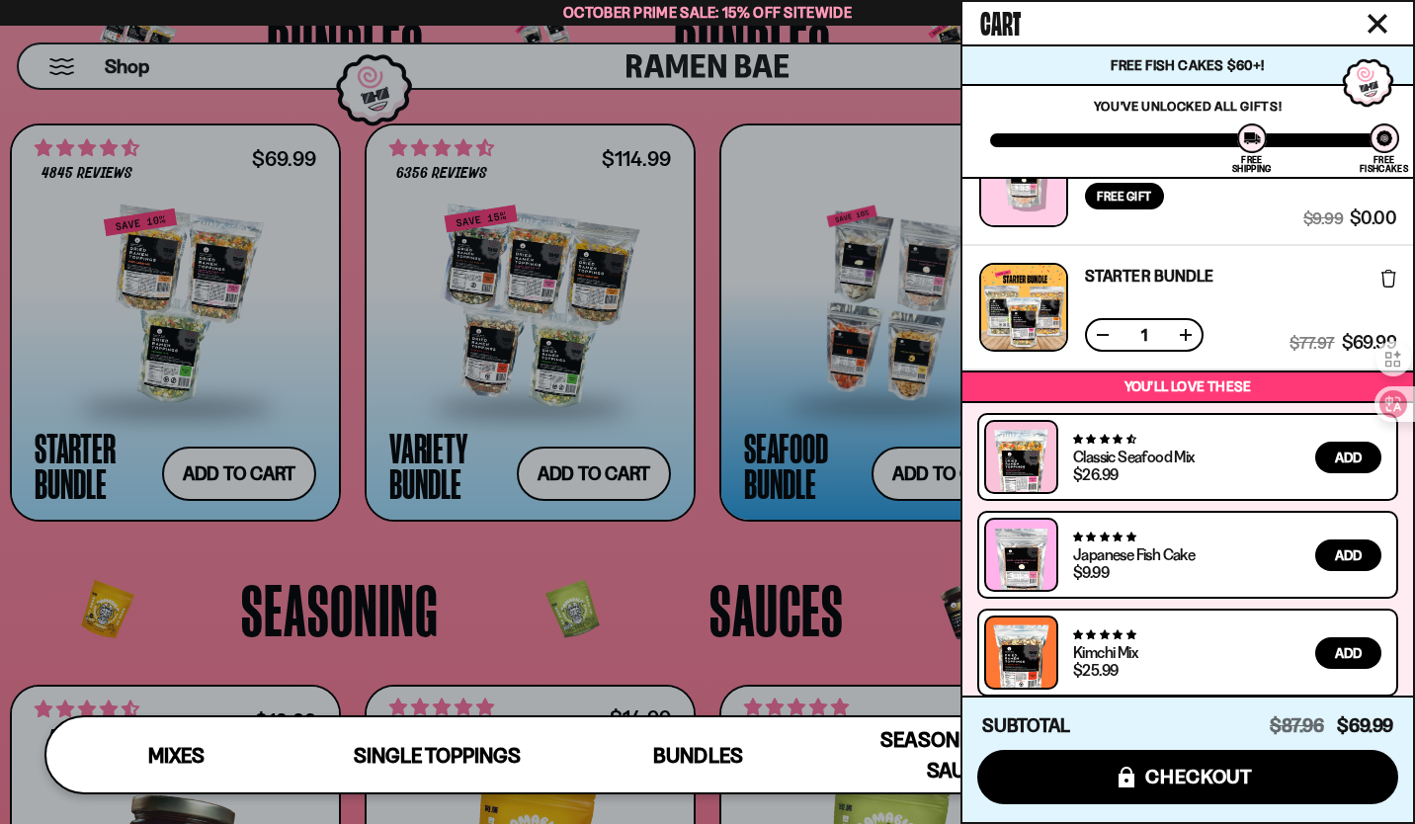
scroll to position [61, 0]
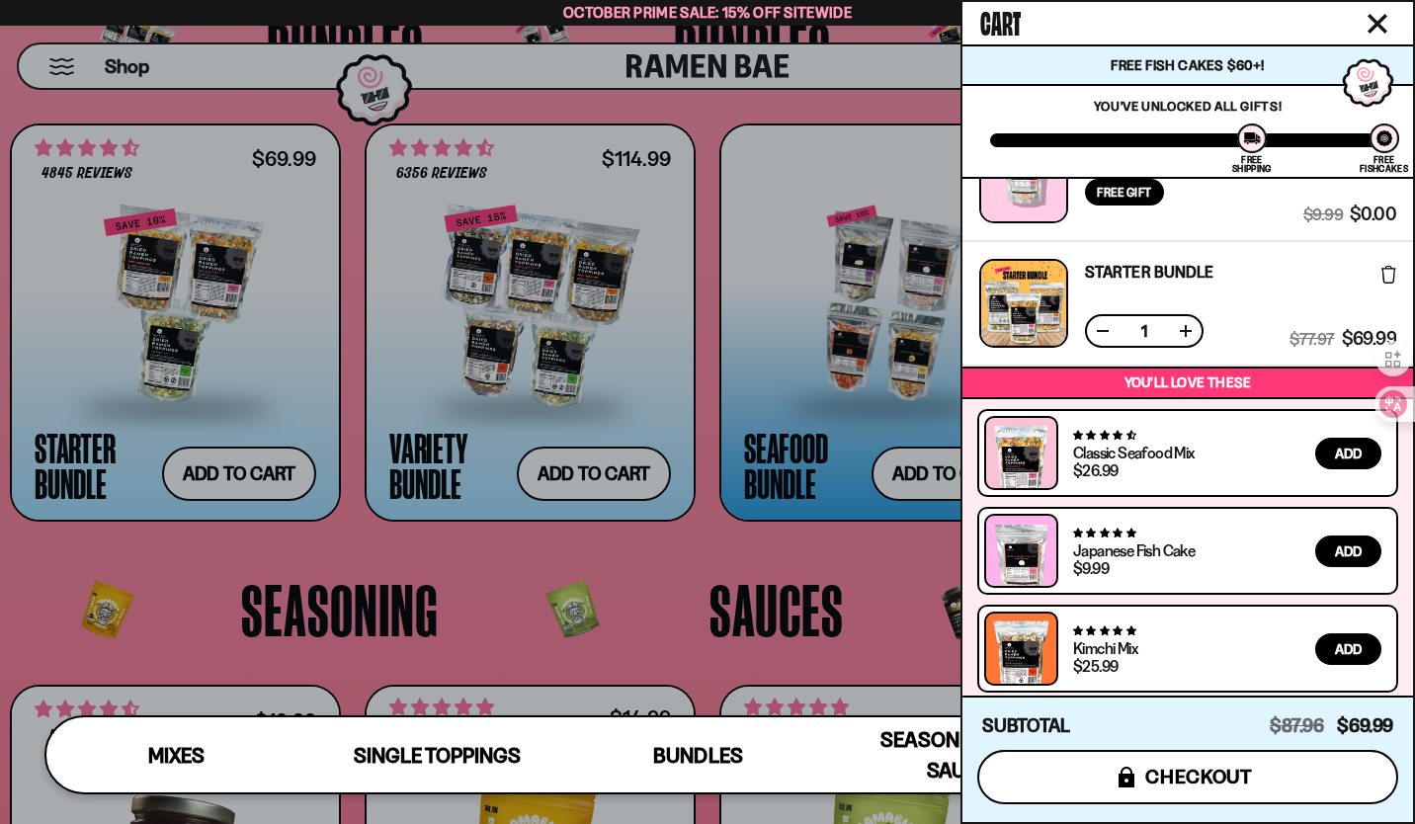
click at [1216, 774] on span "checkout" at bounding box center [1199, 777] width 108 height 22
